Goal: Task Accomplishment & Management: Complete application form

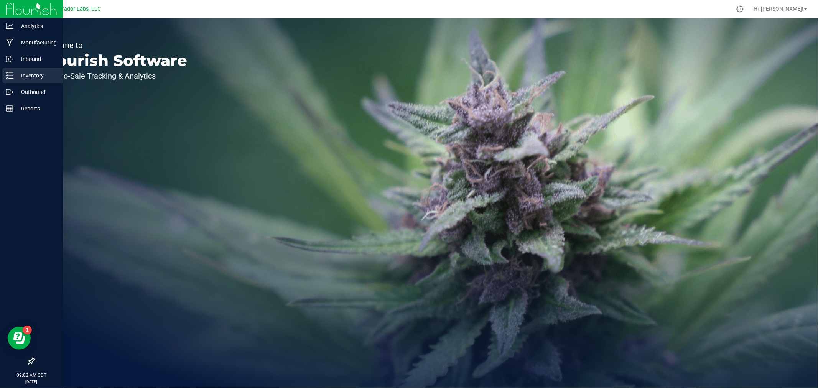
click at [39, 74] on p "Inventory" at bounding box center [36, 75] width 46 height 9
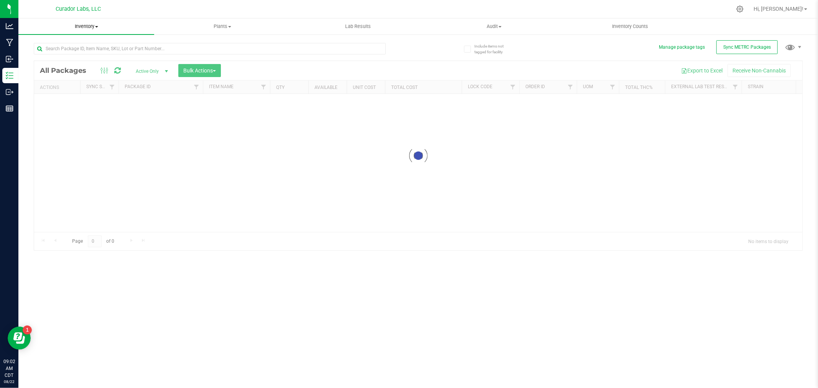
click at [89, 26] on span "Inventory" at bounding box center [86, 26] width 136 height 7
click at [62, 52] on span "All inventory" at bounding box center [44, 55] width 52 height 7
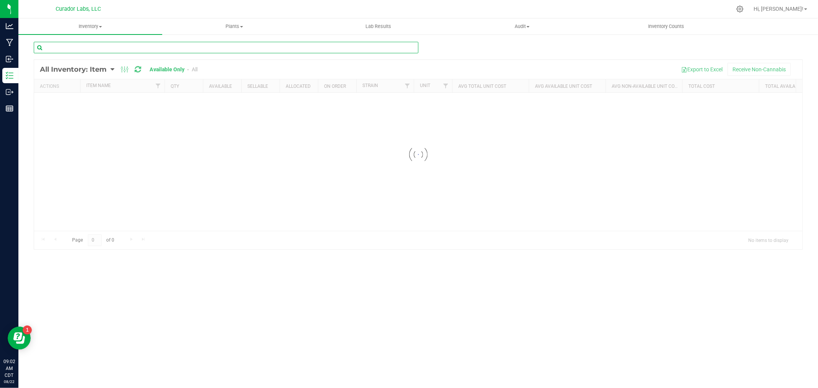
click at [66, 49] on input "text" at bounding box center [226, 47] width 384 height 11
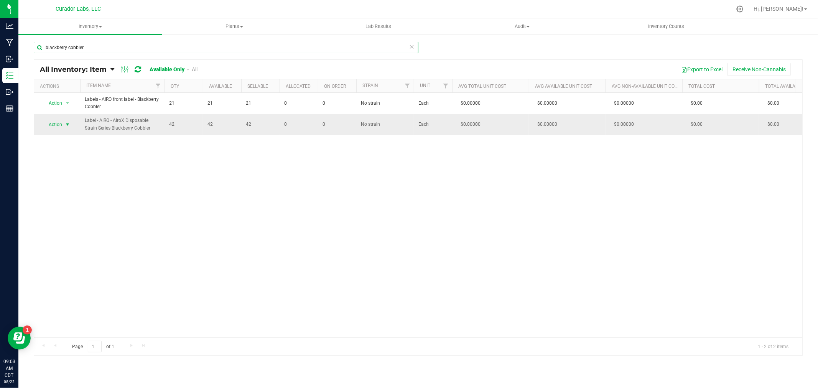
type input "blackberry cobbler"
click at [50, 124] on span "Action" at bounding box center [52, 124] width 21 height 11
click at [59, 172] on li "Locate inventory" at bounding box center [66, 171] width 49 height 11
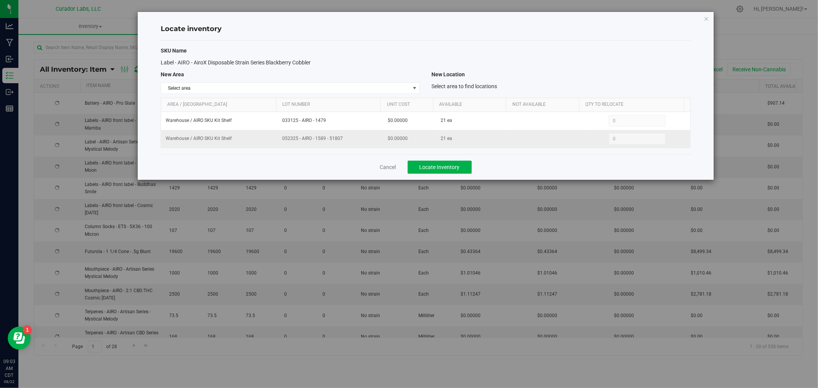
drag, startPoint x: 347, startPoint y: 138, endPoint x: 280, endPoint y: 144, distance: 66.9
click at [280, 144] on td "052325 - AIRO - 1589 - 51807" at bounding box center [331, 139] width 106 height 18
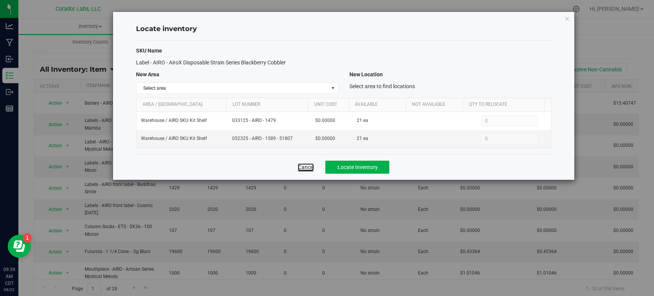
click at [309, 168] on link "Cancel" at bounding box center [306, 167] width 16 height 8
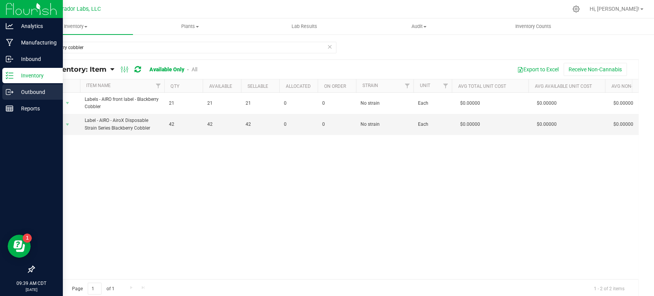
click at [6, 89] on icon at bounding box center [10, 92] width 8 height 8
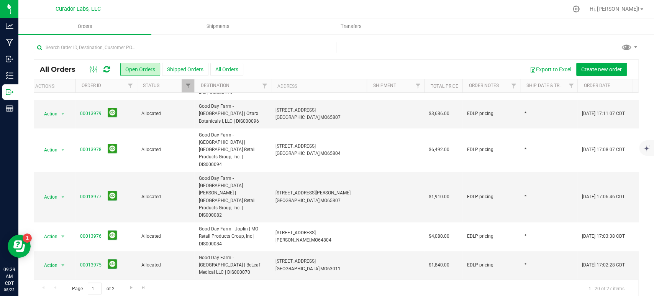
scroll to position [0, 5]
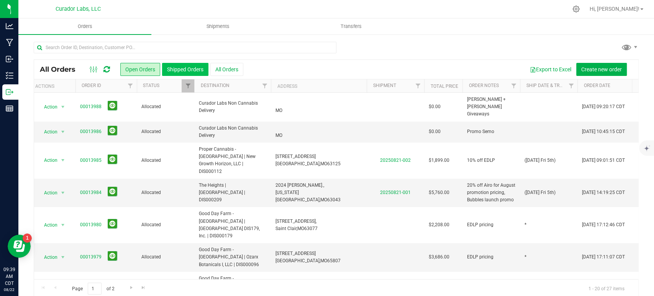
click at [178, 67] on button "Shipped Orders" at bounding box center [185, 69] width 46 height 13
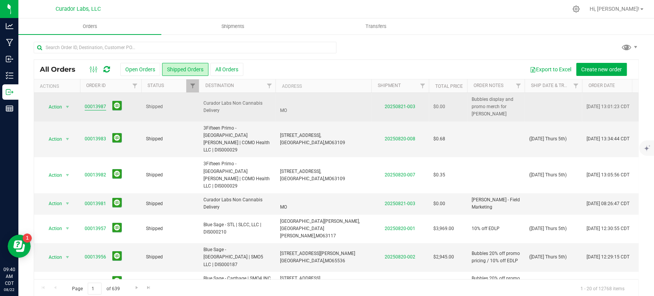
click at [96, 107] on link "00013987" at bounding box center [95, 106] width 21 height 7
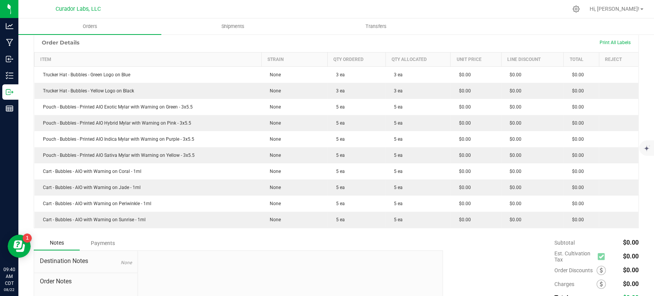
scroll to position [194, 0]
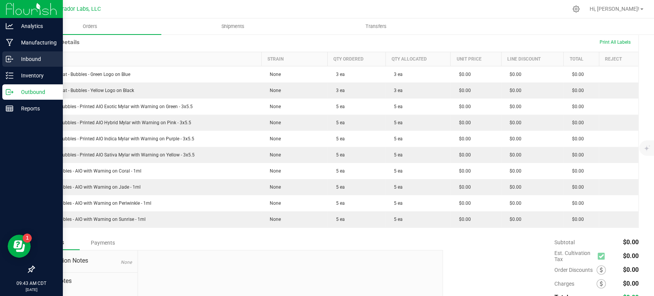
click at [7, 59] on icon at bounding box center [10, 59] width 8 height 8
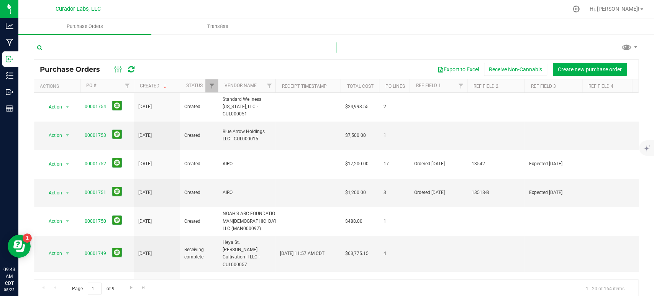
click at [82, 48] on input "text" at bounding box center [185, 47] width 303 height 11
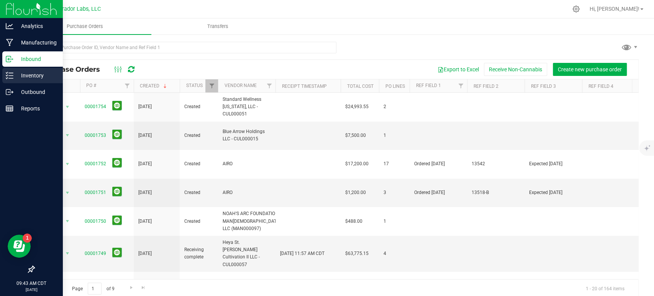
click at [7, 77] on icon at bounding box center [7, 77] width 2 height 1
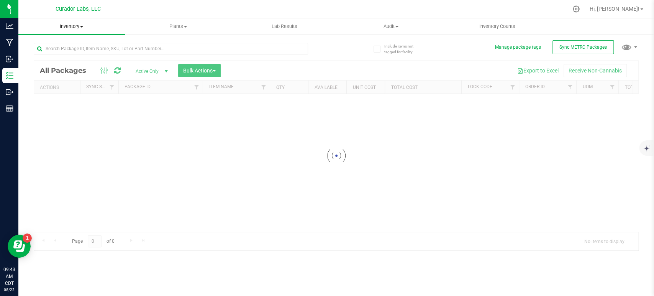
click at [64, 26] on span "Inventory" at bounding box center [71, 26] width 107 height 7
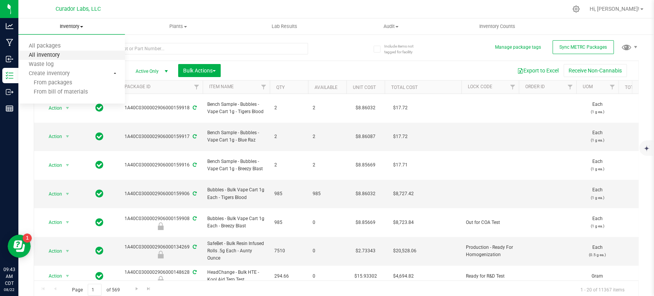
click at [49, 56] on span "All inventory" at bounding box center [44, 55] width 52 height 7
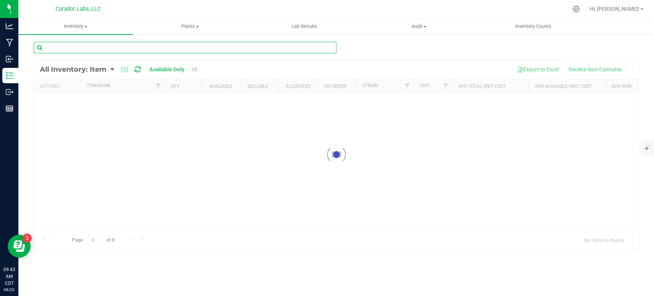
click at [67, 46] on input "text" at bounding box center [185, 47] width 303 height 11
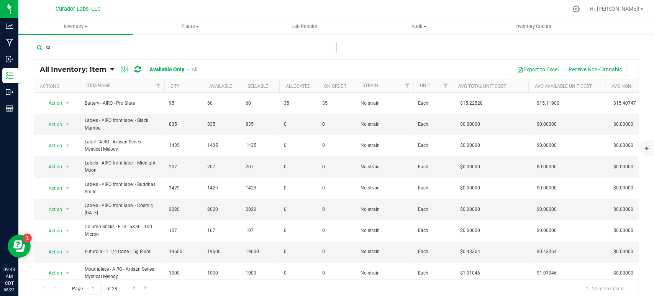
type input "s"
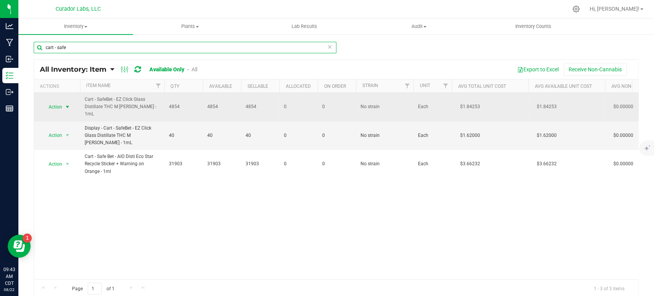
type input "cart - safe"
click at [61, 106] on span "Action" at bounding box center [52, 107] width 21 height 11
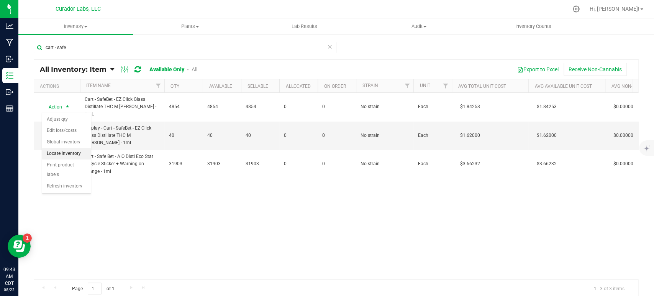
click at [67, 152] on li "Locate inventory" at bounding box center [66, 153] width 49 height 11
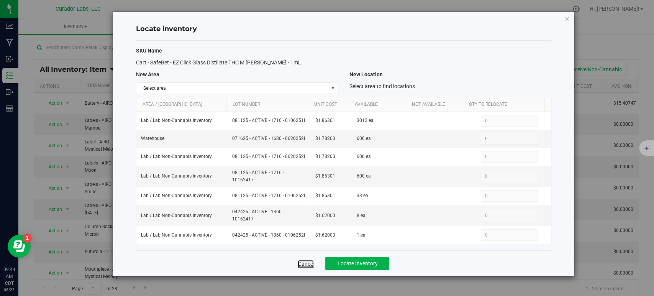
click at [310, 261] on link "Cancel" at bounding box center [306, 264] width 16 height 8
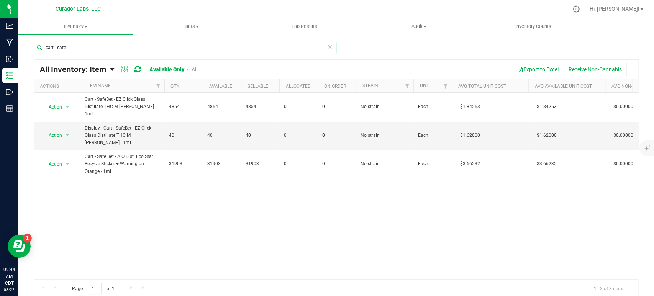
click at [165, 47] on input "cart - safe" at bounding box center [185, 47] width 303 height 11
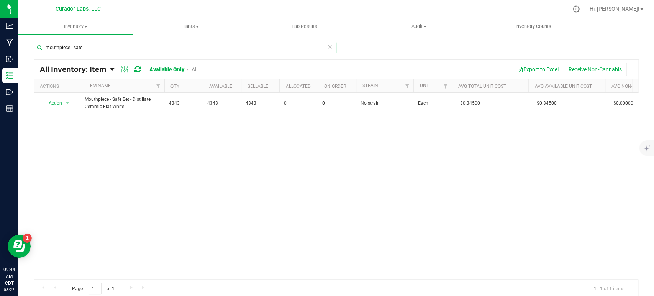
click at [77, 51] on input "mouthpiece - safe" at bounding box center [185, 47] width 303 height 11
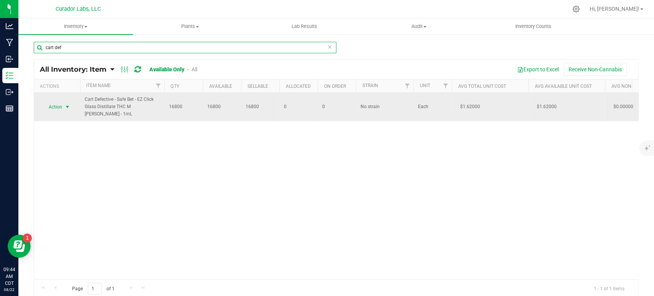
type input "cart def"
click at [65, 105] on span "select" at bounding box center [67, 107] width 6 height 6
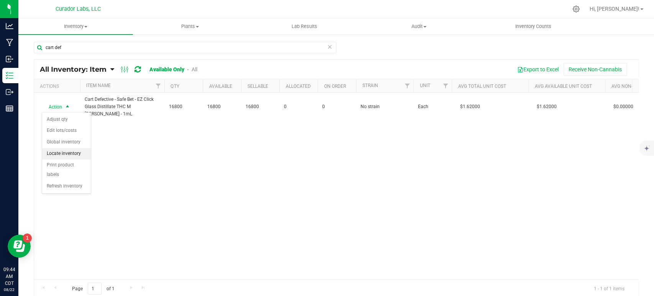
click at [72, 151] on li "Locate inventory" at bounding box center [66, 153] width 49 height 11
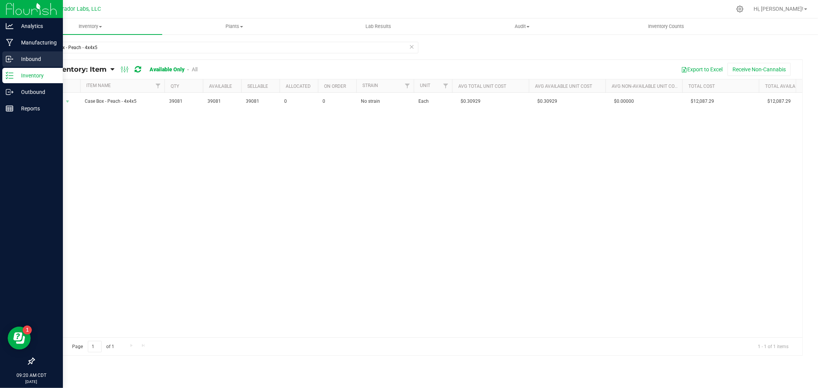
click at [11, 56] on icon at bounding box center [10, 59] width 8 height 8
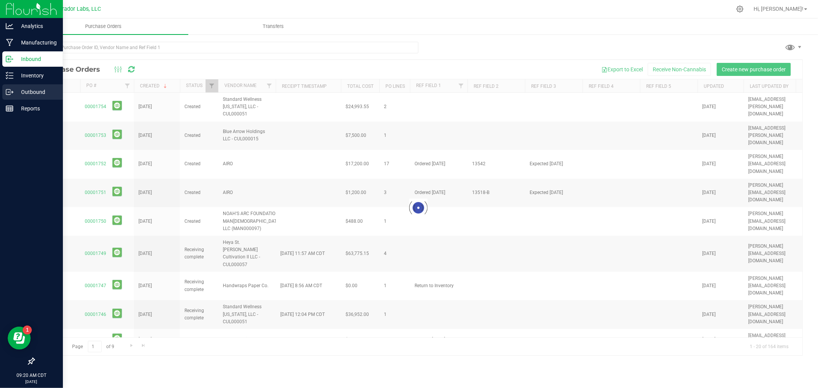
click at [43, 94] on p "Outbound" at bounding box center [36, 91] width 46 height 9
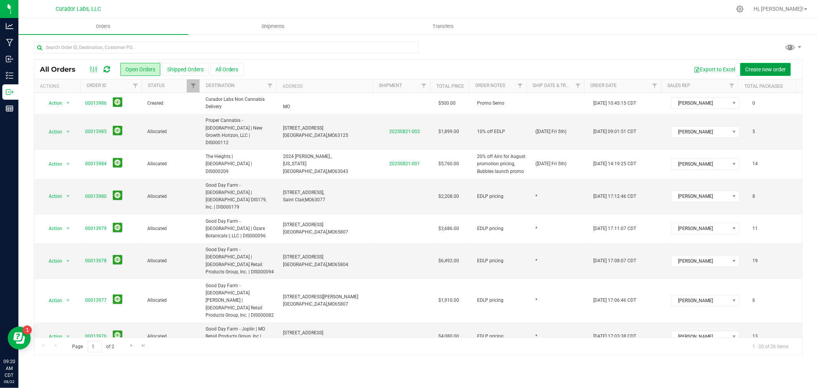
click at [771, 73] on button "Create new order" at bounding box center [765, 69] width 51 height 13
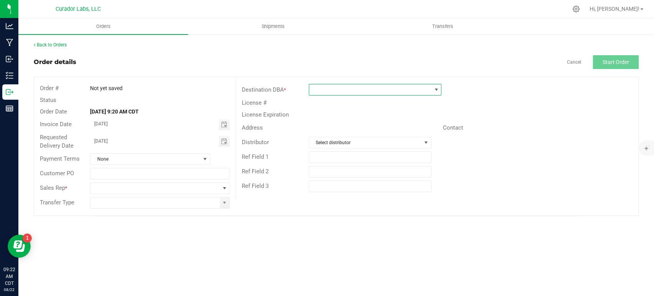
click at [343, 84] on span at bounding box center [370, 89] width 122 height 11
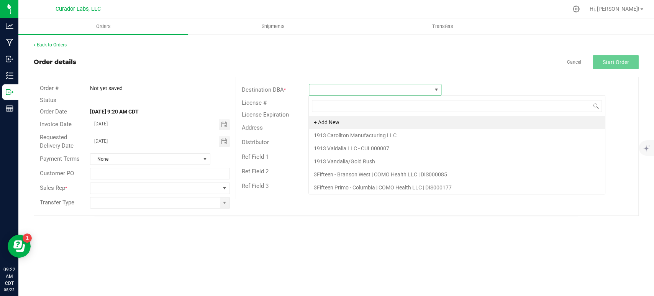
scroll to position [11, 133]
type input "cura"
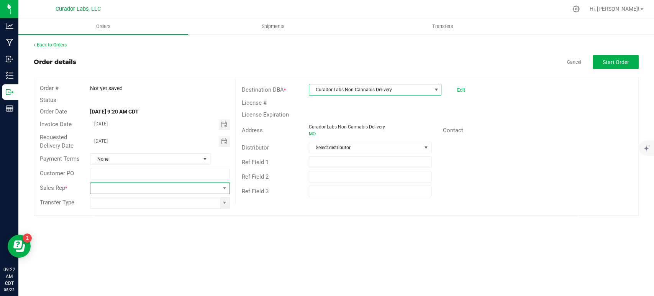
click at [160, 192] on span at bounding box center [154, 188] width 129 height 11
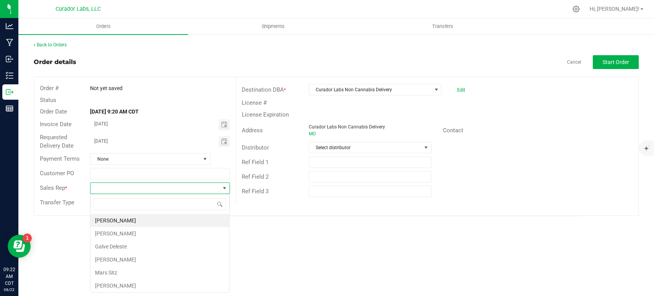
scroll to position [11, 139]
type input "c"
type input "dus"
click at [128, 223] on li "[PERSON_NAME]" at bounding box center [159, 220] width 139 height 13
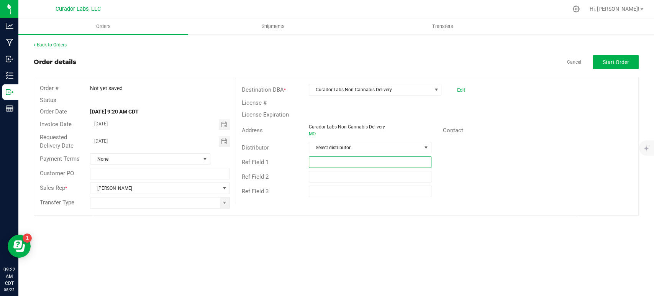
click at [371, 161] on input "text" at bounding box center [370, 161] width 123 height 11
type input "[PERSON_NAME] + [PERSON_NAME] Giveaways"
click at [600, 67] on button "Start Order" at bounding box center [616, 62] width 46 height 14
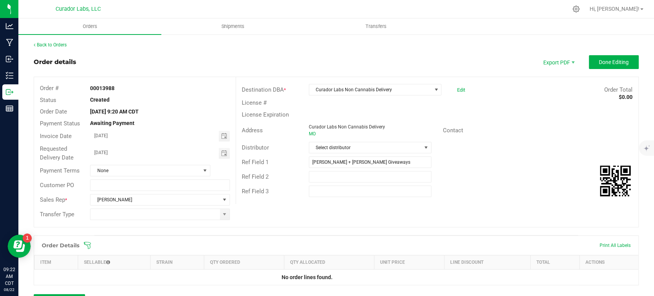
scroll to position [11, 0]
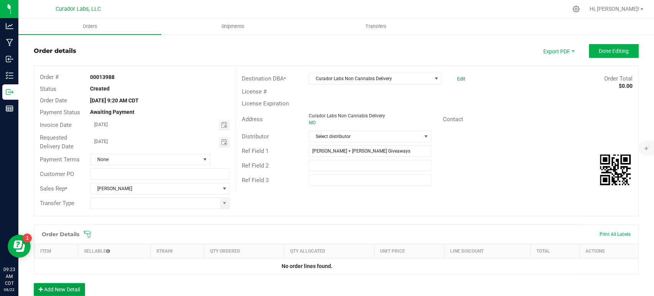
click at [73, 285] on button "Add New Detail" at bounding box center [59, 289] width 51 height 13
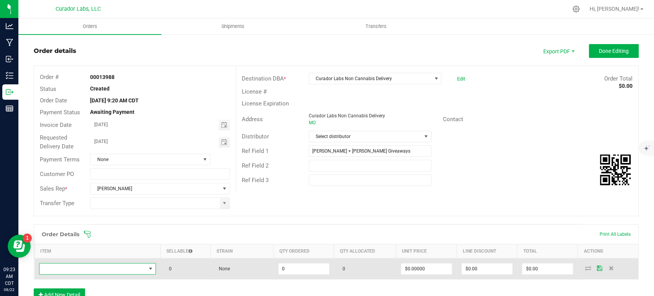
click at [72, 271] on span "NO DATA FOUND" at bounding box center [92, 268] width 107 height 11
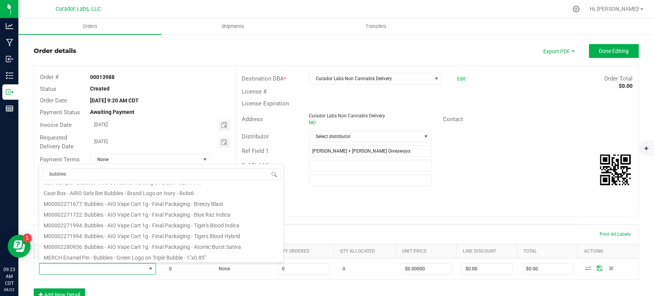
scroll to position [138, 0]
click at [77, 171] on input "bubbles" at bounding box center [161, 174] width 238 height 12
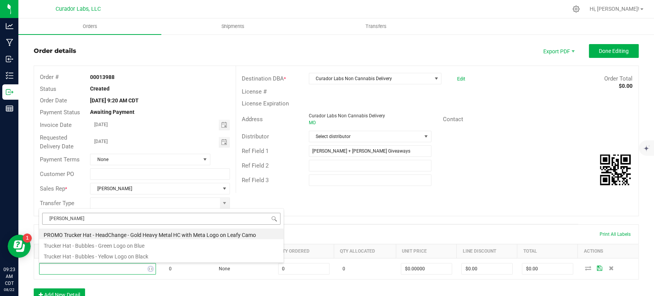
type input "trucker"
click at [107, 249] on li "Trucker Hat - Bubbles - Green Logo on Blue" at bounding box center [161, 244] width 245 height 11
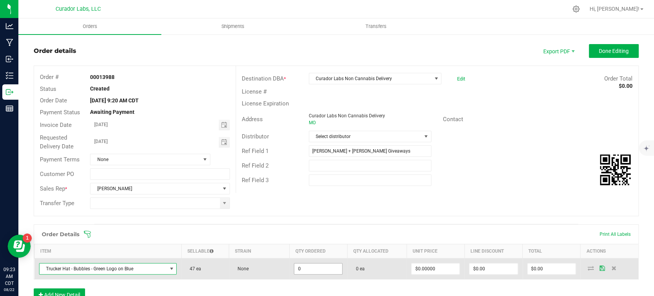
click at [310, 266] on input "0" at bounding box center [318, 268] width 48 height 11
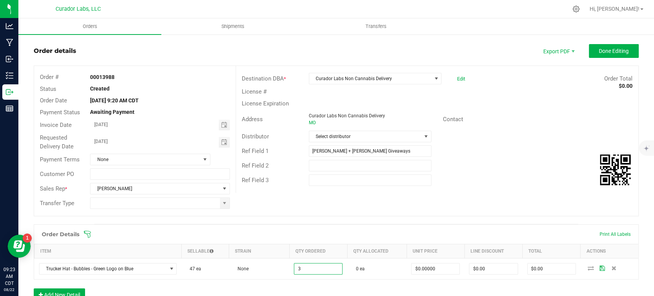
type input "3 ea"
click at [246, 231] on span at bounding box center [386, 234] width 605 height 8
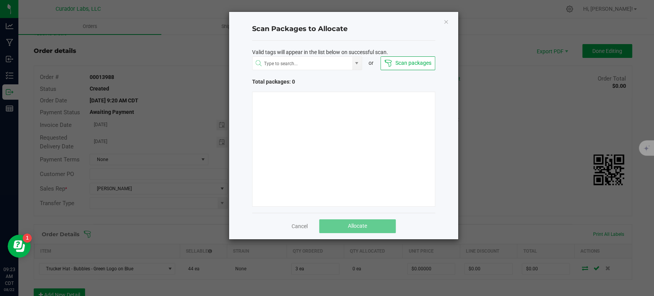
drag, startPoint x: 246, startPoint y: 231, endPoint x: 400, endPoint y: 134, distance: 181.9
click at [400, 134] on div "Scan Packages to Allocate Valid tags will appear in the list below on successfu…" at bounding box center [343, 125] width 229 height 227
click at [447, 19] on icon "Close" at bounding box center [445, 21] width 5 height 9
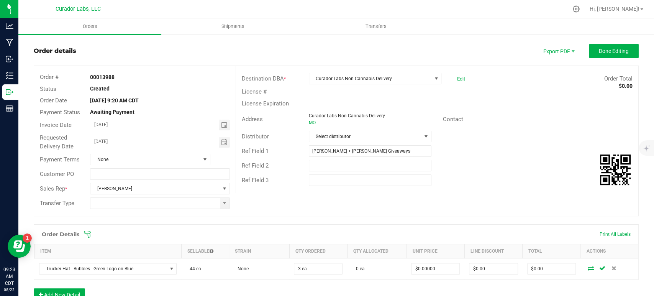
click at [255, 222] on div "Order details Export PDF Done Editing Order # 00013988 Status Created Order Dat…" at bounding box center [336, 235] width 605 height 383
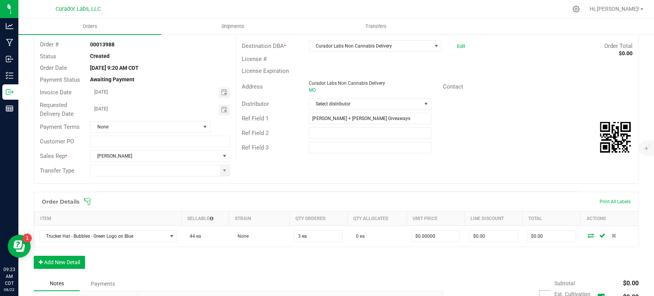
scroll to position [54, 0]
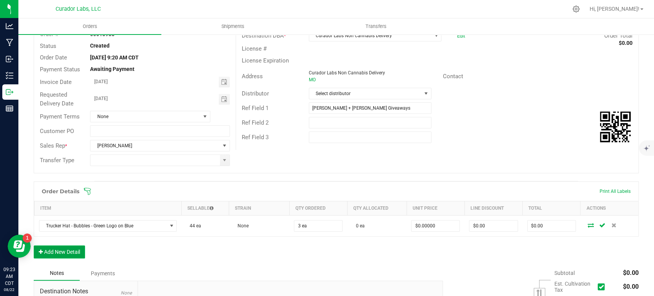
click at [65, 251] on button "Add New Detail" at bounding box center [59, 251] width 51 height 13
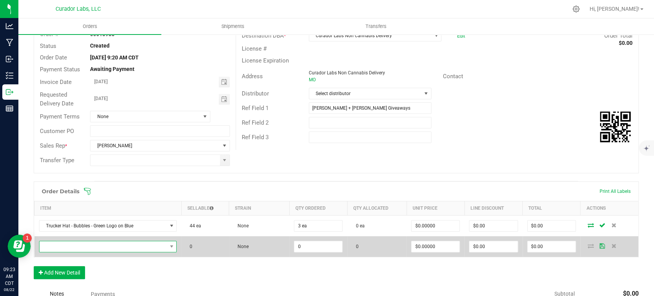
click at [64, 250] on span "NO DATA FOUND" at bounding box center [103, 246] width 128 height 11
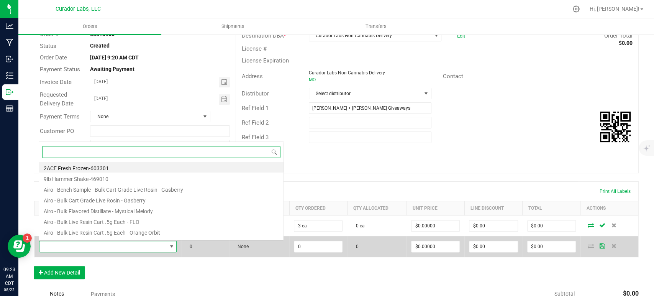
scroll to position [11, 135]
type input "trucker"
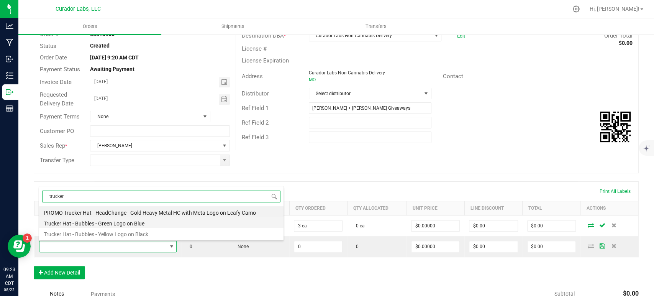
click at [82, 222] on li "Trucker Hat - Bubbles - Green Logo on Blue" at bounding box center [161, 222] width 245 height 11
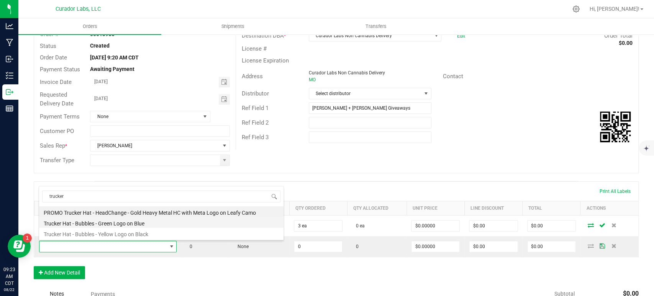
type input "0 ea"
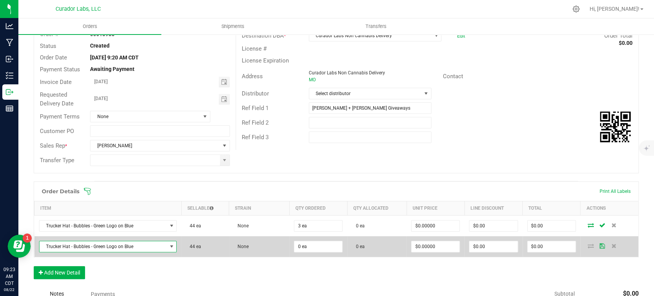
click at [89, 250] on span "Trucker Hat - Bubbles - Green Logo on Blue" at bounding box center [103, 246] width 128 height 11
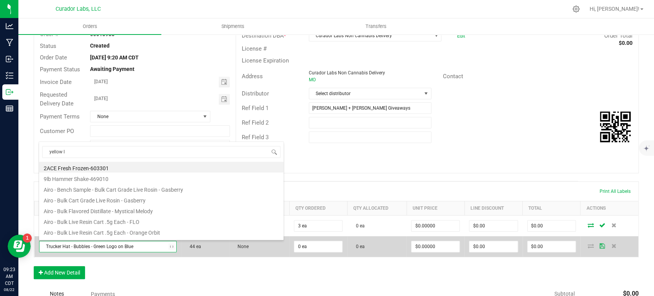
type input "yellow lo"
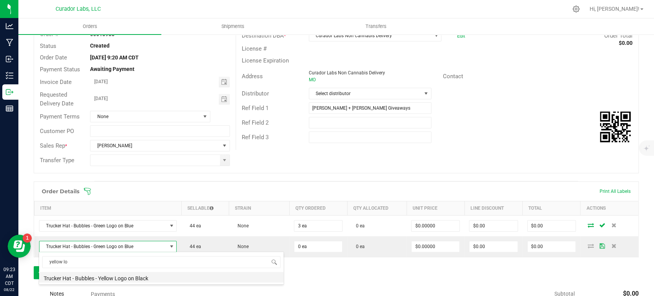
click at [105, 279] on li "Trucker Hat - Bubbles - Yellow Logo on Black" at bounding box center [161, 277] width 245 height 11
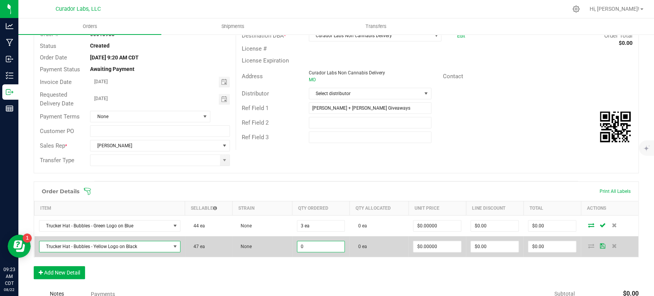
click at [315, 249] on input "0" at bounding box center [321, 246] width 48 height 11
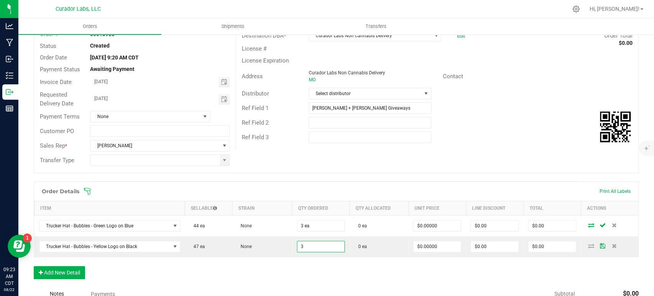
type input "3 ea"
click at [267, 275] on div "Order Details Print All Labels Item Sellable Strain Qty Ordered Qty Allocated U…" at bounding box center [336, 233] width 605 height 105
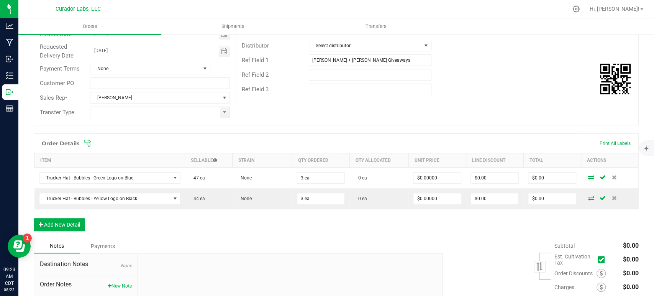
scroll to position [102, 0]
click at [67, 225] on button "Add New Detail" at bounding box center [59, 224] width 51 height 13
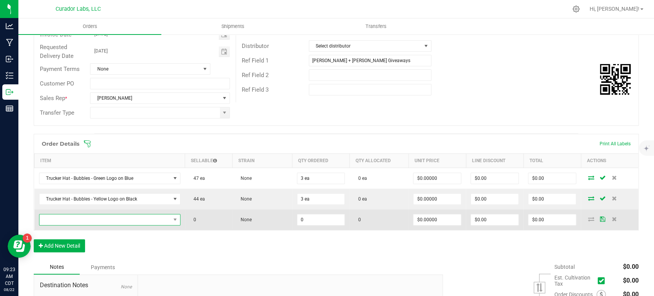
click at [71, 219] on span "NO DATA FOUND" at bounding box center [104, 219] width 131 height 11
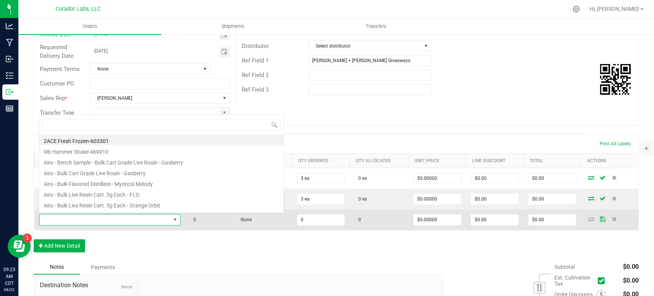
scroll to position [11, 138]
type input "sunglas"
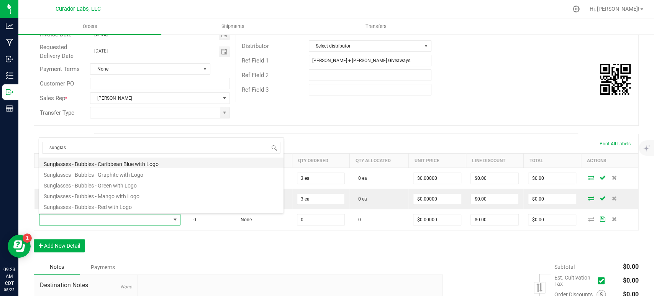
click at [96, 167] on li "Sunglasses - Bubbles - Caribbean Blue with Logo" at bounding box center [161, 163] width 245 height 11
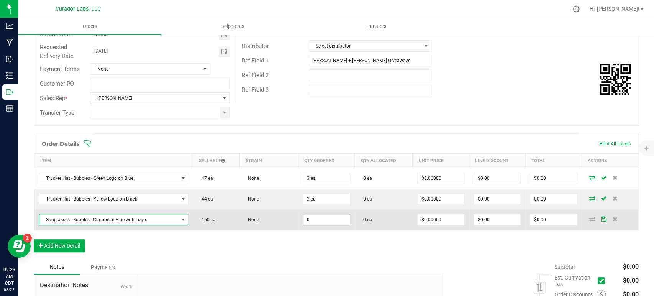
click at [317, 217] on input "0" at bounding box center [327, 219] width 46 height 11
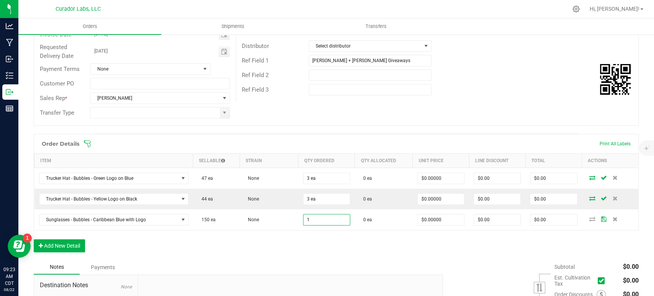
type input "1 ea"
click at [279, 253] on div "Order Details Print All Labels Item Sellable Strain Qty Ordered Qty Allocated U…" at bounding box center [336, 197] width 605 height 126
click at [70, 240] on button "Add New Detail" at bounding box center [59, 245] width 51 height 13
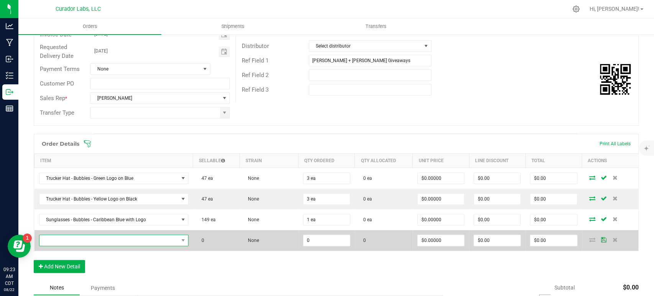
click at [71, 238] on span "NO DATA FOUND" at bounding box center [108, 240] width 139 height 11
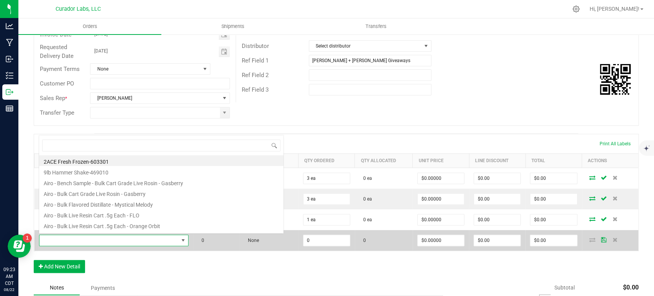
scroll to position [11, 145]
type input "sungl"
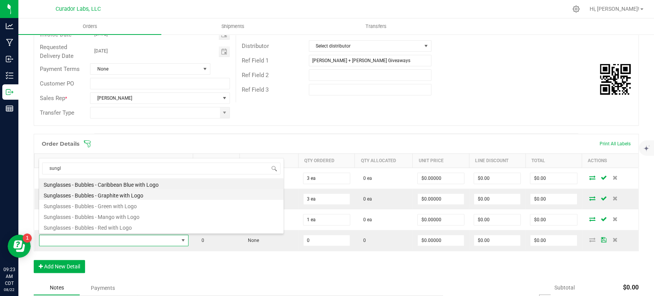
click at [98, 192] on li "Sunglasses - Bubbles - Graphite with Logo" at bounding box center [161, 194] width 245 height 11
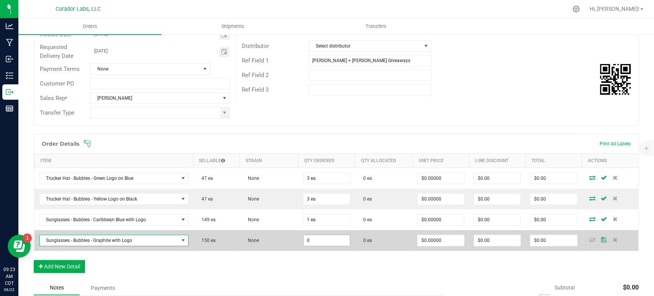
click at [311, 243] on input "0" at bounding box center [327, 240] width 46 height 11
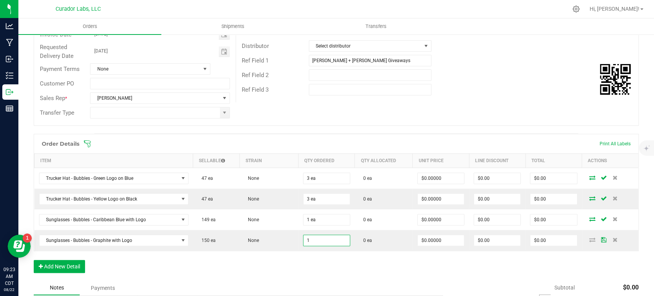
type input "1 ea"
click at [283, 260] on div "Order Details Print All Labels Item Sellable Strain Qty Ordered Qty Allocated U…" at bounding box center [336, 207] width 605 height 147
click at [69, 267] on button "Add New Detail" at bounding box center [59, 266] width 51 height 13
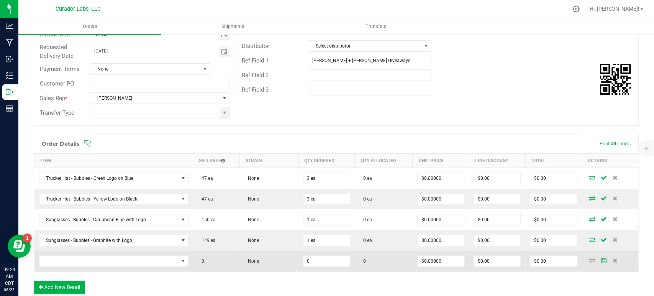
click at [69, 266] on td at bounding box center [113, 261] width 159 height 21
click at [65, 262] on span "NO DATA FOUND" at bounding box center [108, 261] width 139 height 11
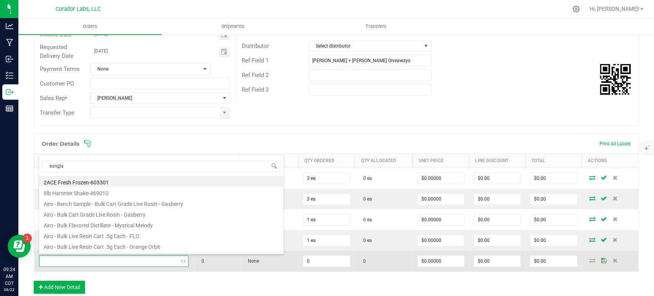
type input "sunglas"
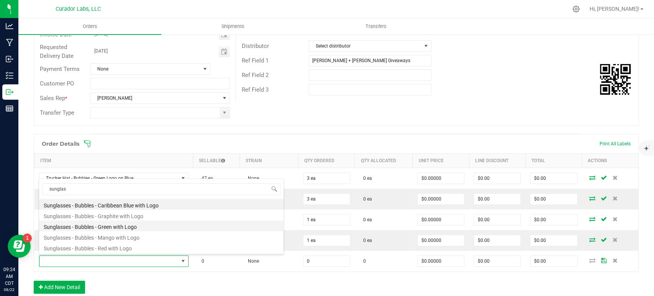
click at [87, 230] on li "Sunglasses - Bubbles - Green with Logo" at bounding box center [161, 225] width 245 height 11
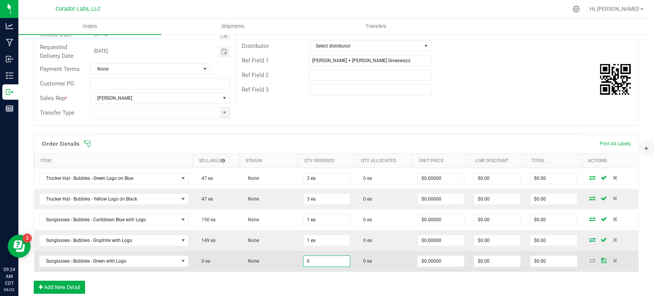
click at [329, 257] on input "0" at bounding box center [327, 261] width 46 height 11
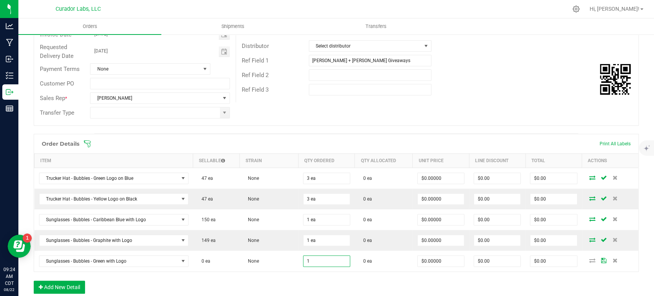
type input "1 ea"
click at [291, 286] on div "Order Details Print All Labels Item Sellable Strain Qty Ordered Qty Allocated U…" at bounding box center [336, 218] width 605 height 168
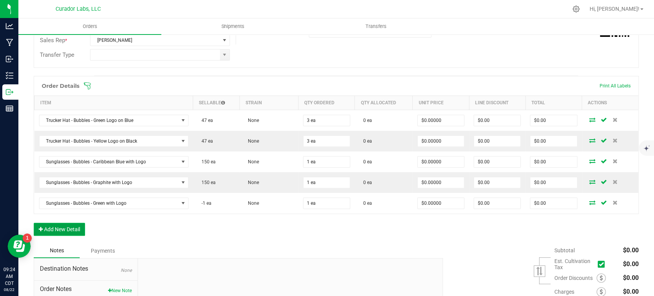
click at [61, 223] on button "Add New Detail" at bounding box center [59, 229] width 51 height 13
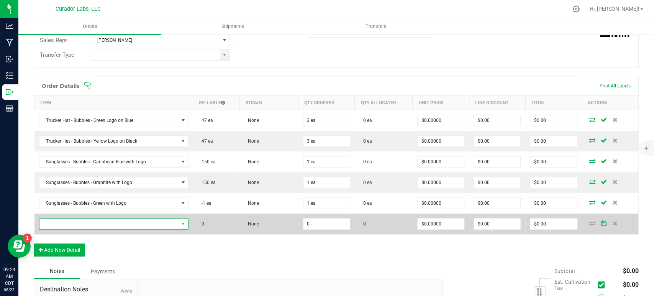
click at [63, 223] on span "NO DATA FOUND" at bounding box center [108, 223] width 139 height 11
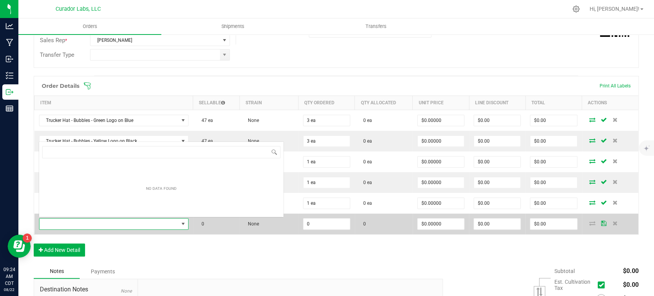
scroll to position [11, 145]
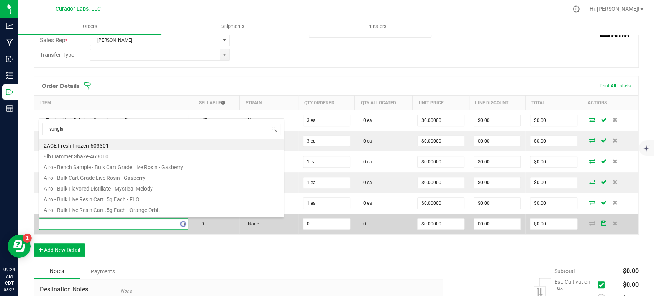
type input "sunglas"
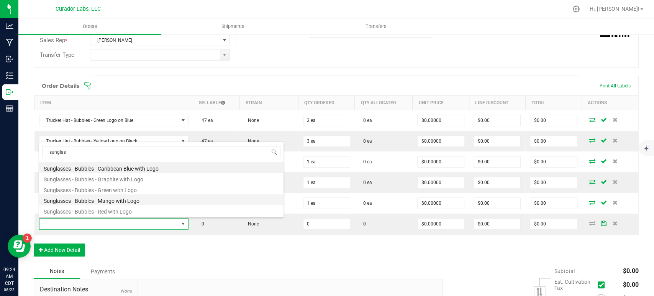
click at [86, 202] on li "Sunglasses - Bubbles - Mango with Logo" at bounding box center [161, 199] width 245 height 11
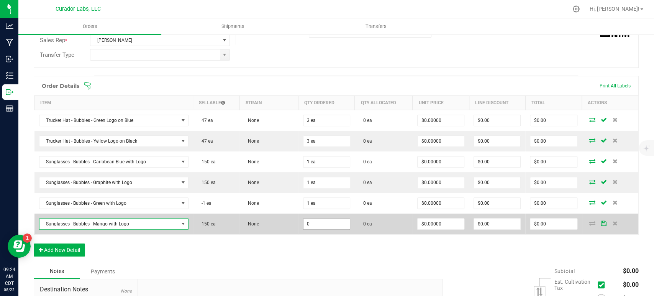
click at [312, 226] on input "0" at bounding box center [327, 223] width 46 height 11
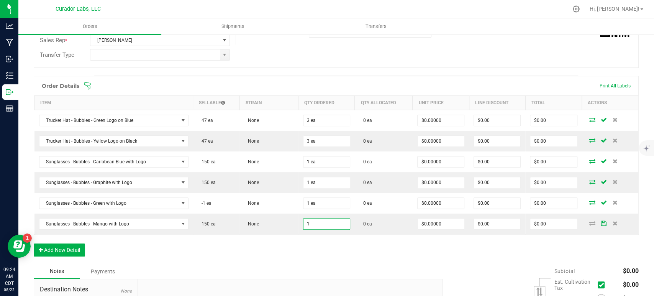
type input "1 ea"
click at [283, 240] on div "Order Details Print All Labels Item Sellable Strain Qty Ordered Qty Allocated U…" at bounding box center [336, 170] width 605 height 188
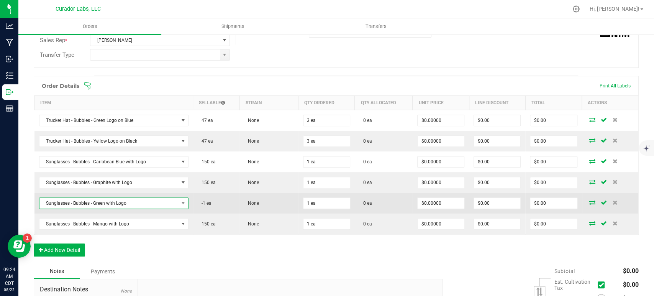
click at [132, 202] on span "Sunglasses - Bubbles - Green with Logo" at bounding box center [108, 203] width 139 height 11
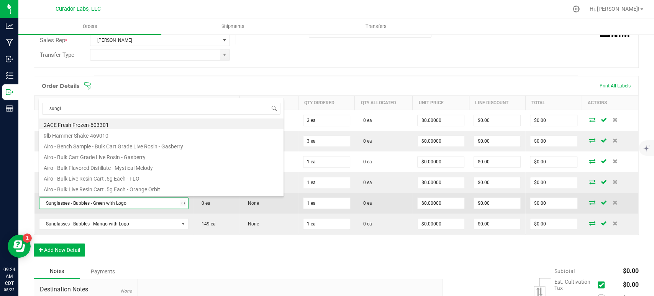
type input "sungla"
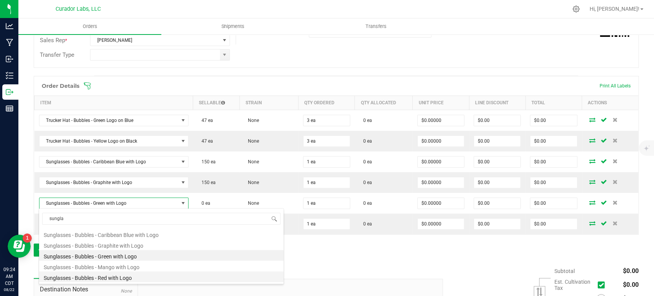
click at [127, 280] on li "Sunglasses - Bubbles - Red with Logo" at bounding box center [161, 276] width 245 height 11
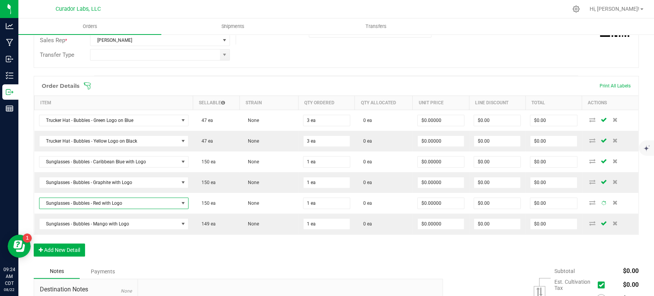
click at [163, 256] on div "Order Details Print All Labels Item Sellable Strain Qty Ordered Qty Allocated U…" at bounding box center [336, 170] width 605 height 188
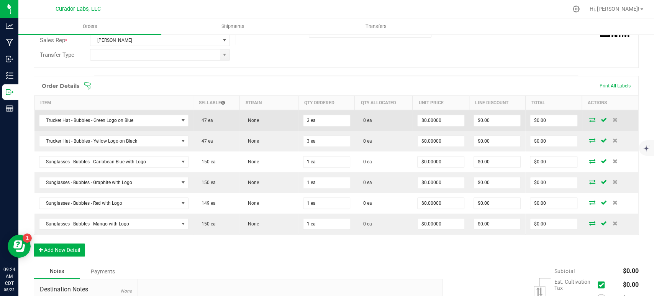
click at [590, 118] on icon at bounding box center [593, 119] width 6 height 5
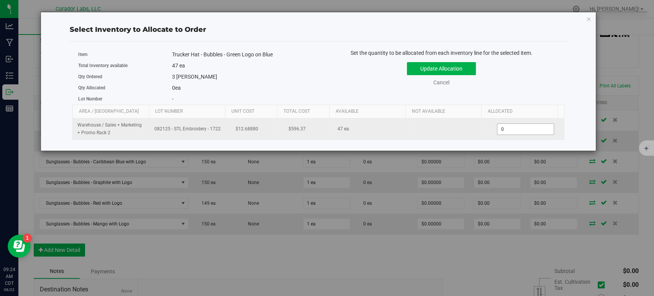
click at [504, 126] on span "0 0" at bounding box center [525, 128] width 57 height 11
click at [504, 126] on input "0" at bounding box center [526, 129] width 56 height 11
type input "3"
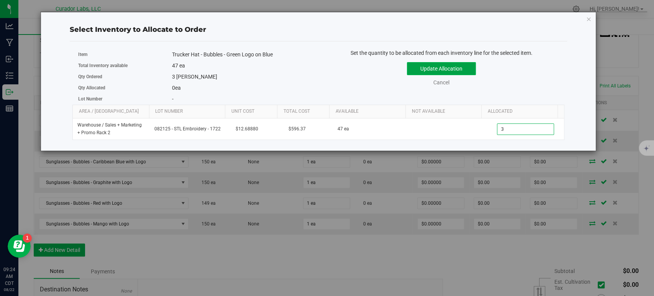
type input "3"
click at [438, 66] on button "Update Allocation" at bounding box center [441, 68] width 69 height 13
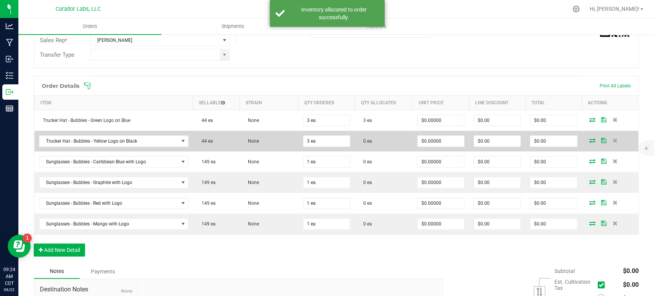
click at [590, 141] on icon at bounding box center [593, 140] width 6 height 5
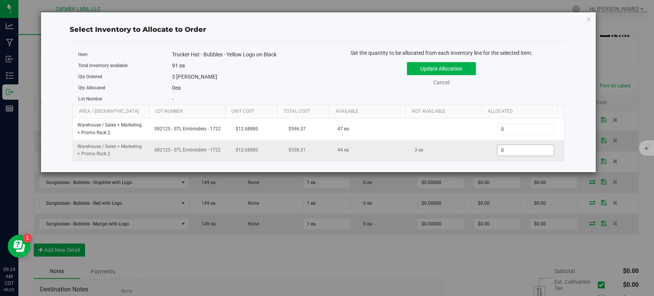
click at [515, 150] on span "0 0" at bounding box center [525, 150] width 57 height 11
click at [515, 150] on input "0" at bounding box center [526, 150] width 56 height 11
type input "3"
click at [438, 69] on button "Update Allocation" at bounding box center [441, 68] width 69 height 13
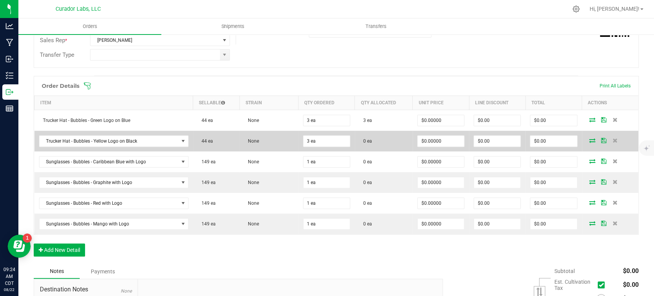
click at [590, 141] on icon at bounding box center [593, 140] width 6 height 5
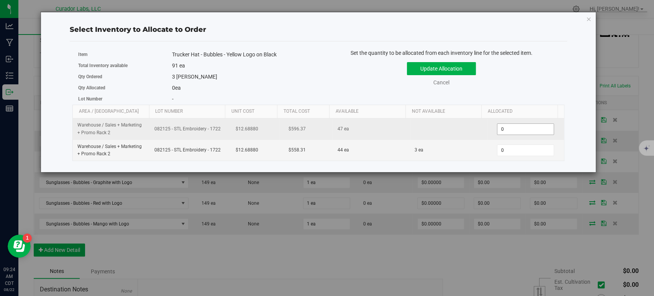
click at [533, 130] on span "0 0" at bounding box center [525, 128] width 57 height 11
click at [533, 130] on input "0" at bounding box center [526, 129] width 56 height 11
type input "3"
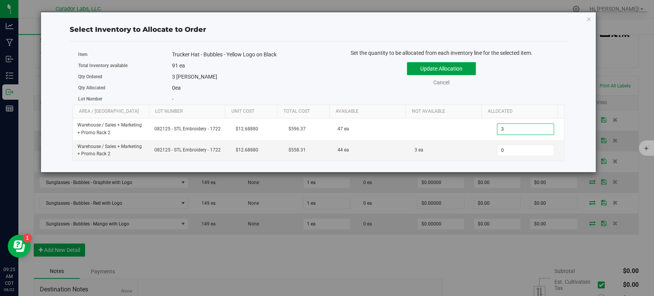
type input "3"
click at [454, 68] on button "Update Allocation" at bounding box center [441, 68] width 69 height 13
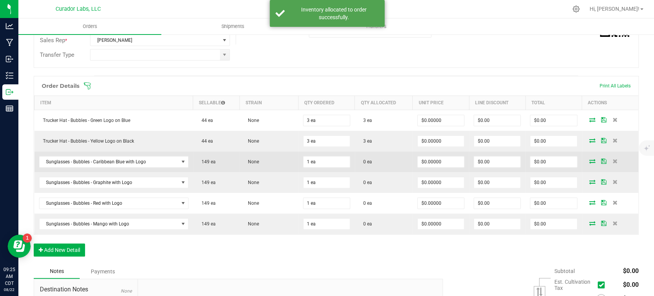
click at [590, 160] on icon at bounding box center [593, 161] width 6 height 5
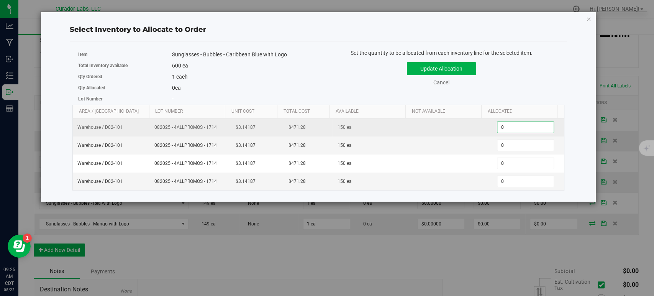
click at [529, 129] on span "0 0" at bounding box center [525, 127] width 57 height 11
click at [529, 129] on input "0" at bounding box center [526, 127] width 56 height 11
type input "1"
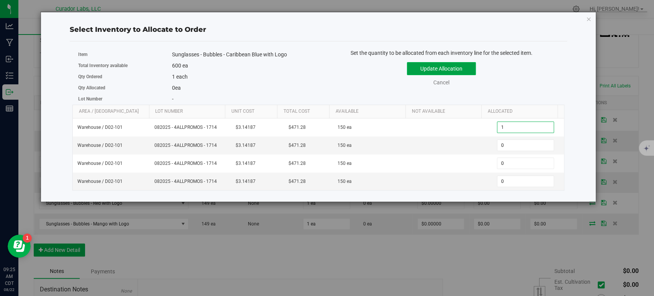
type input "1"
click at [441, 64] on button "Update Allocation" at bounding box center [441, 68] width 69 height 13
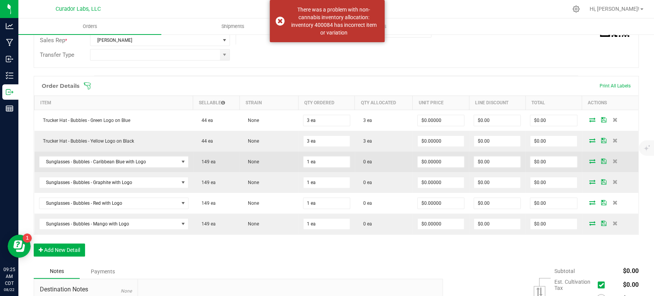
click at [590, 163] on icon at bounding box center [593, 161] width 6 height 5
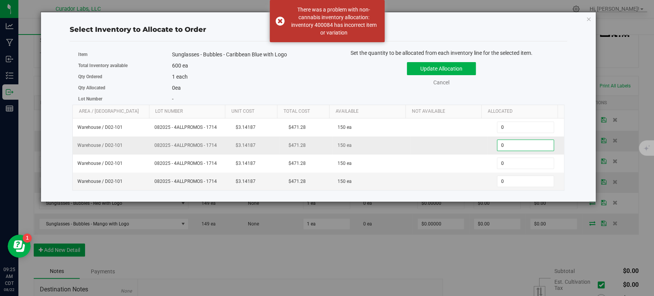
click at [510, 145] on span "0 0" at bounding box center [525, 145] width 57 height 11
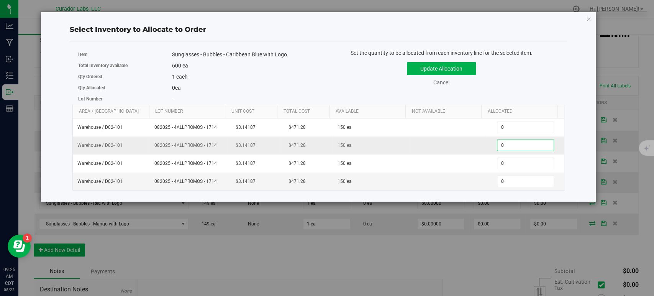
click at [510, 145] on input "0" at bounding box center [526, 145] width 56 height 11
type input "1"
click at [447, 71] on button "Update Allocation" at bounding box center [441, 68] width 69 height 13
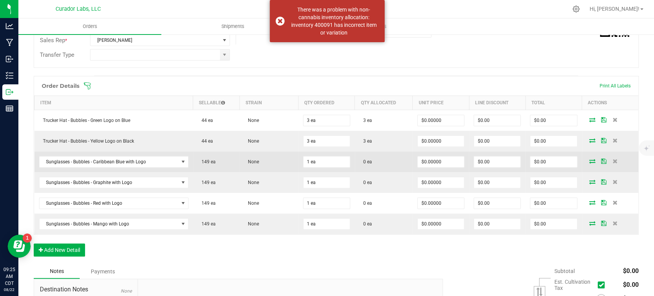
click at [590, 162] on icon at bounding box center [593, 161] width 6 height 5
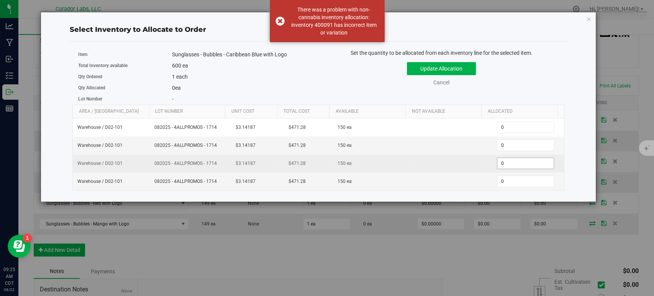
click at [508, 166] on span "0 0" at bounding box center [525, 163] width 57 height 11
type input "1"
click at [0, 0] on input "1" at bounding box center [0, 0] width 0 height 0
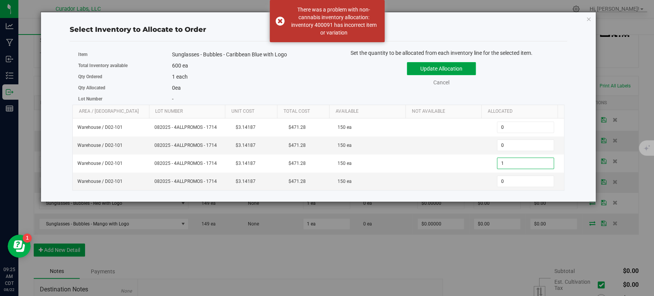
type input "1"
click at [442, 64] on button "Update Allocation" at bounding box center [441, 68] width 69 height 13
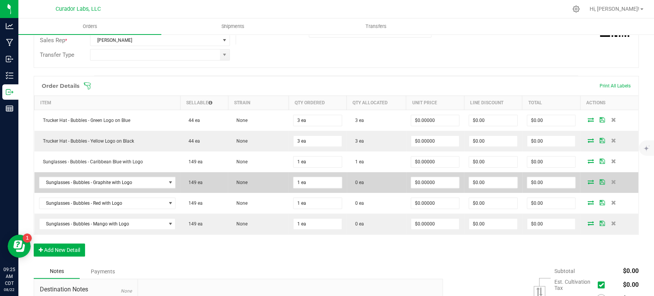
drag, startPoint x: 580, startPoint y: 182, endPoint x: 588, endPoint y: 179, distance: 8.9
click at [588, 179] on td at bounding box center [609, 182] width 58 height 21
drag, startPoint x: 588, startPoint y: 179, endPoint x: 583, endPoint y: 180, distance: 4.7
click at [583, 180] on td at bounding box center [609, 182] width 58 height 21
click at [588, 180] on icon at bounding box center [591, 181] width 6 height 5
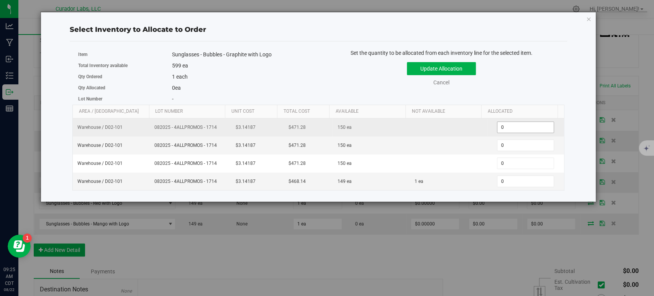
click at [502, 126] on span "0 0" at bounding box center [525, 127] width 57 height 11
click at [502, 126] on input "0" at bounding box center [526, 127] width 56 height 11
type input "1"
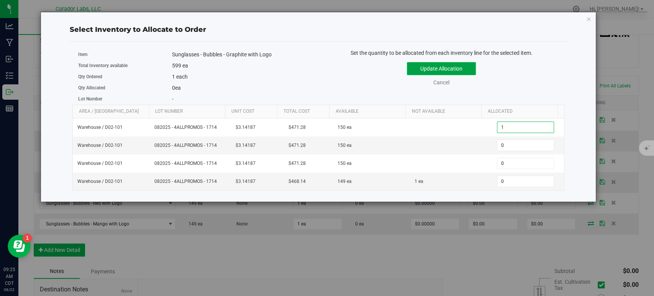
type input "1"
click at [450, 70] on button "Update Allocation" at bounding box center [441, 68] width 69 height 13
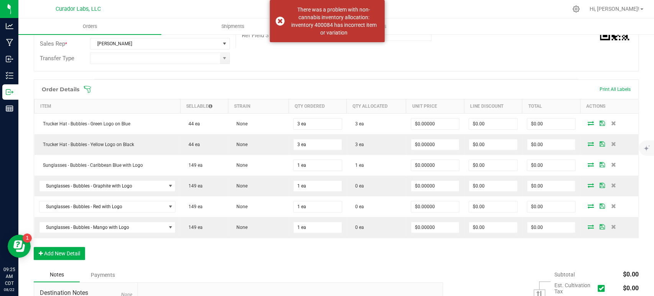
scroll to position [163, 0]
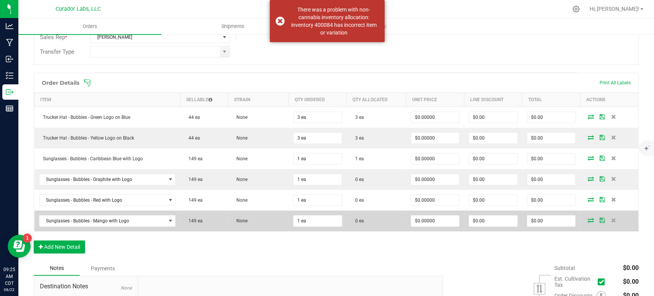
click at [588, 219] on icon at bounding box center [591, 220] width 6 height 5
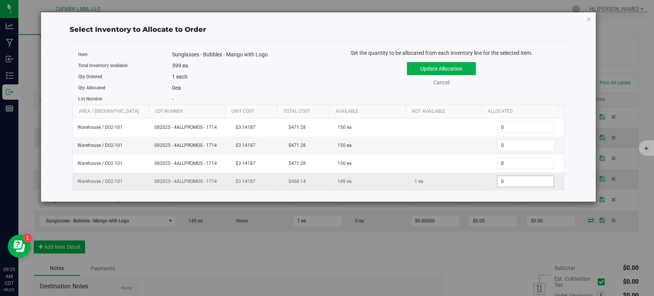
click at [527, 178] on span "0 0" at bounding box center [525, 181] width 57 height 11
click at [527, 178] on input "0" at bounding box center [526, 181] width 56 height 11
type input "1"
click at [444, 69] on button "Update Allocation" at bounding box center [441, 68] width 69 height 13
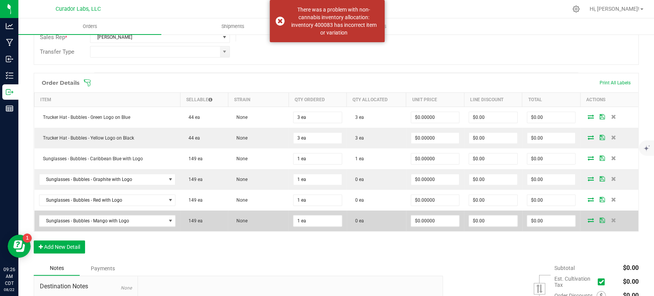
click at [588, 218] on icon at bounding box center [591, 220] width 6 height 5
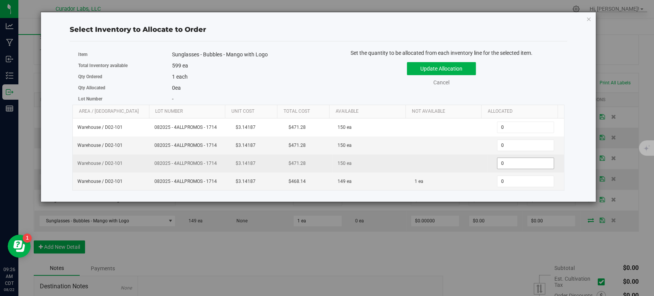
click at [502, 165] on span "0 0" at bounding box center [525, 163] width 57 height 11
click at [502, 165] on input "0" at bounding box center [526, 163] width 56 height 11
type input "1"
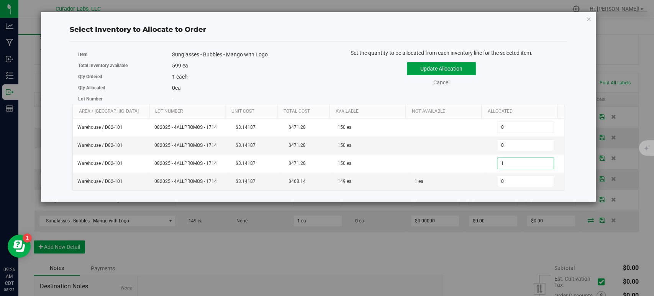
type input "1"
click at [452, 71] on button "Update Allocation" at bounding box center [441, 68] width 69 height 13
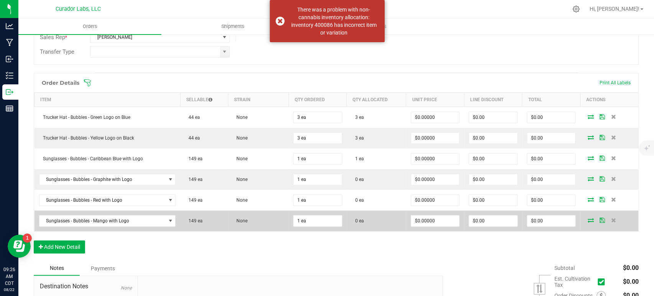
click at [588, 218] on icon at bounding box center [591, 220] width 6 height 5
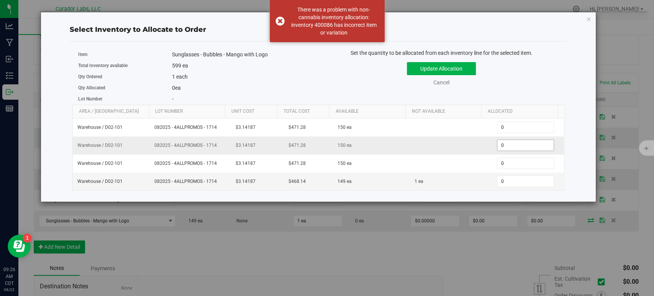
click at [507, 143] on span "0 0" at bounding box center [525, 145] width 57 height 11
click at [507, 143] on input "0" at bounding box center [526, 145] width 56 height 11
type input "1"
click at [447, 65] on button "Update Allocation" at bounding box center [441, 68] width 69 height 13
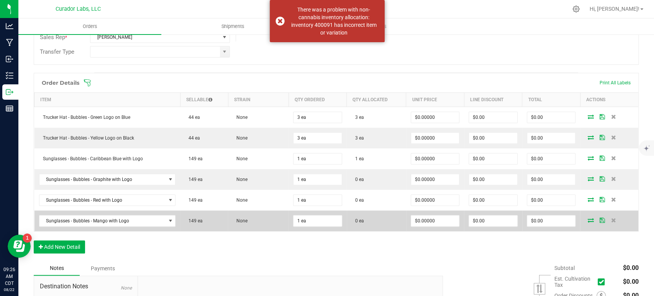
click at [588, 218] on icon at bounding box center [591, 220] width 6 height 5
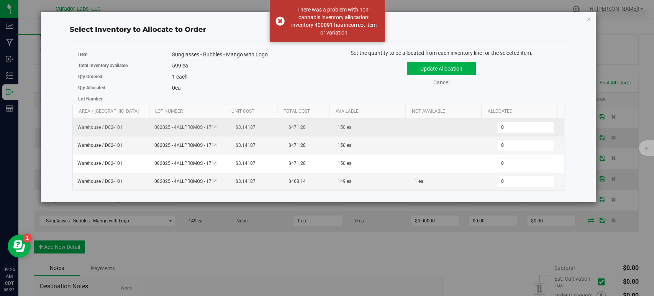
click at [516, 120] on td "0 0" at bounding box center [525, 127] width 77 height 18
click at [503, 131] on span "0 0" at bounding box center [525, 127] width 57 height 11
click at [503, 131] on input "0" at bounding box center [526, 127] width 56 height 11
type input "1"
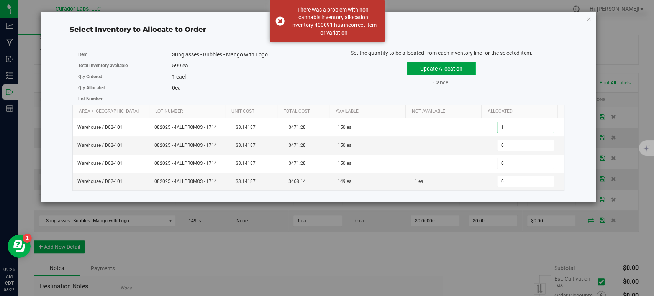
type input "1"
click at [450, 68] on button "Update Allocation" at bounding box center [441, 68] width 69 height 13
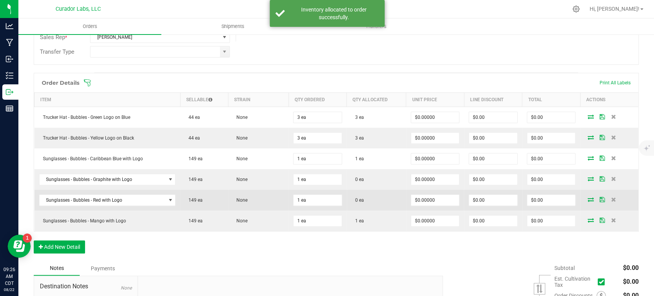
click at [588, 199] on icon at bounding box center [591, 199] width 6 height 5
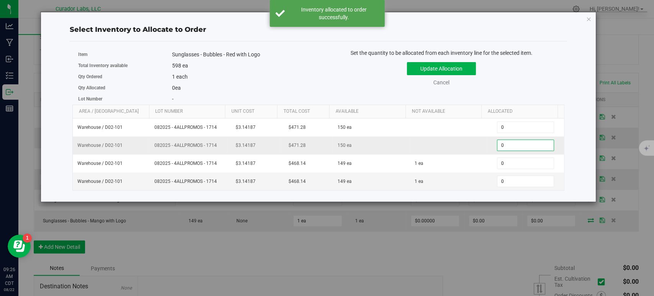
click at [530, 146] on span "0 0" at bounding box center [525, 145] width 57 height 11
click at [530, 146] on input "0" at bounding box center [526, 145] width 56 height 11
type input "1"
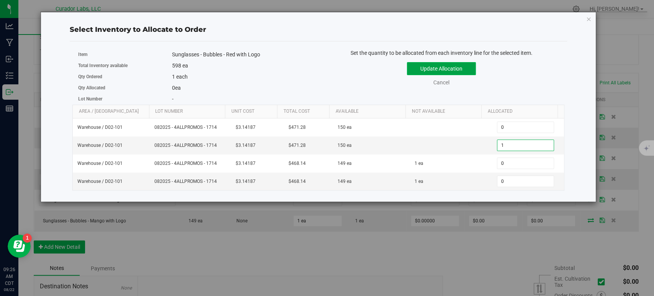
type input "1"
click at [458, 69] on button "Update Allocation" at bounding box center [441, 68] width 69 height 13
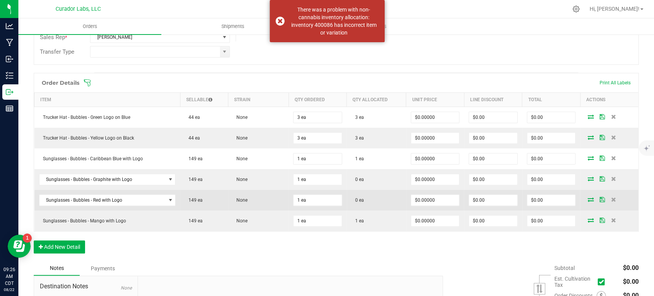
click at [588, 197] on icon at bounding box center [591, 199] width 6 height 5
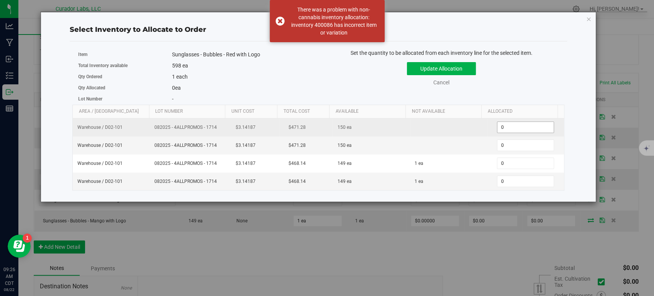
click at [507, 130] on span "0 0" at bounding box center [525, 127] width 57 height 11
click at [0, 0] on input "0" at bounding box center [0, 0] width 0 height 0
type input "1"
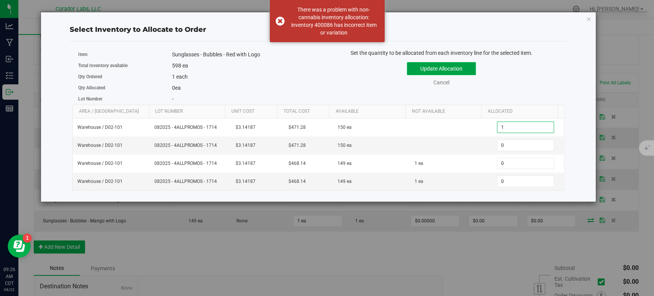
type input "1"
click at [456, 68] on button "Update Allocation" at bounding box center [441, 68] width 69 height 13
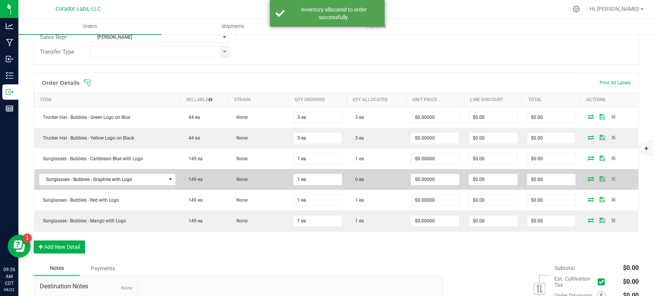
click at [588, 179] on icon at bounding box center [591, 178] width 6 height 5
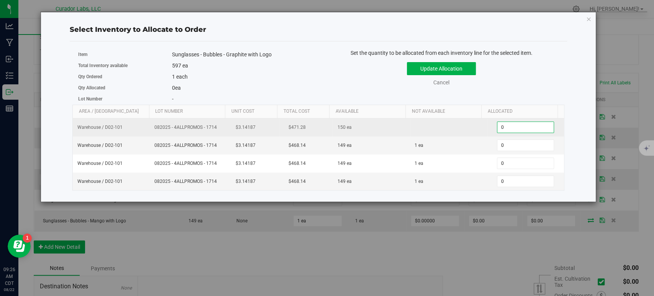
click at [497, 126] on span "0 0" at bounding box center [525, 127] width 57 height 11
type input "01"
click at [498, 126] on input "01" at bounding box center [526, 127] width 56 height 11
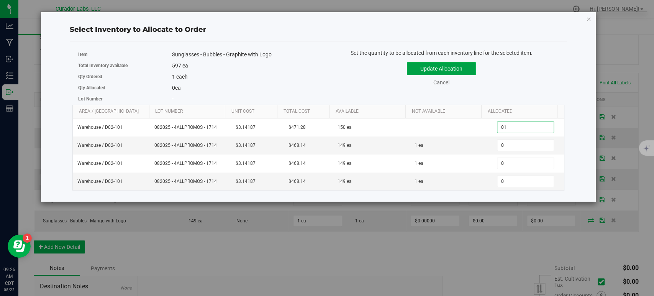
type input "1"
click at [435, 64] on button "Update Allocation" at bounding box center [441, 68] width 69 height 13
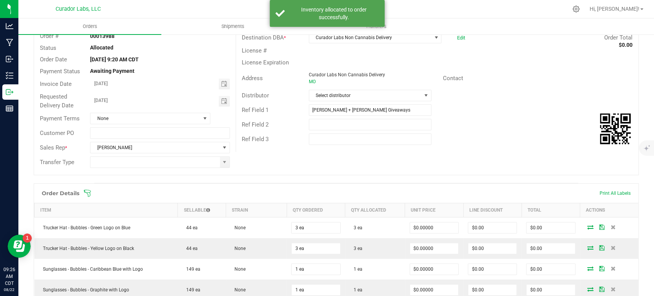
scroll to position [0, 0]
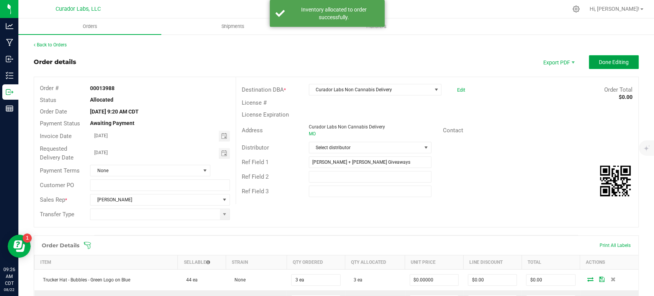
click at [598, 68] on button "Done Editing" at bounding box center [614, 62] width 50 height 14
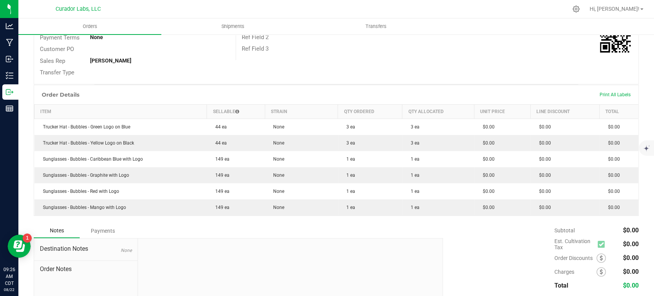
scroll to position [128, 0]
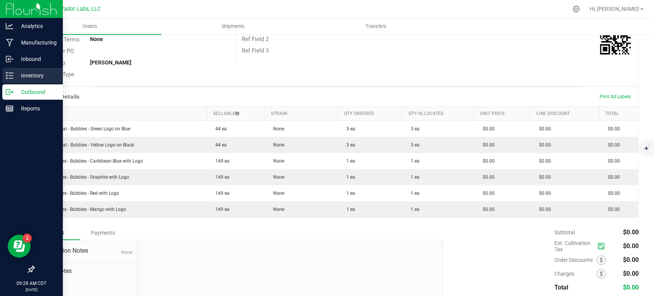
click at [10, 76] on line at bounding box center [11, 76] width 4 height 0
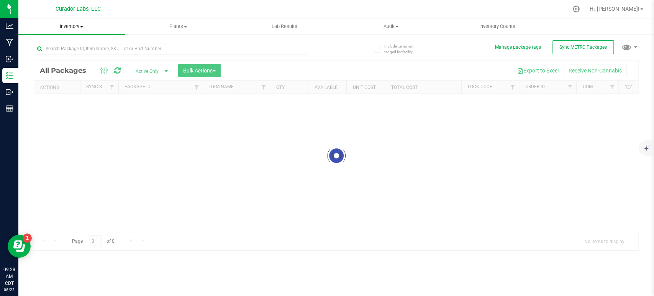
click at [76, 24] on span "Inventory" at bounding box center [71, 26] width 107 height 7
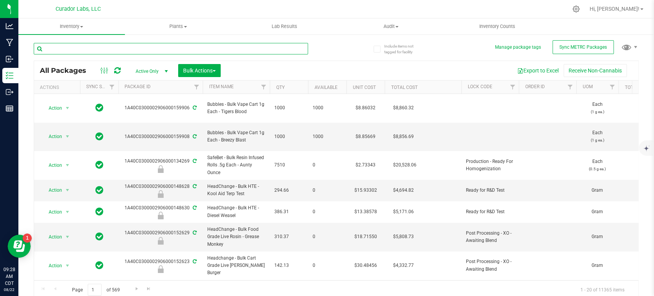
click at [67, 47] on input "text" at bounding box center [171, 48] width 274 height 11
type input "mango"
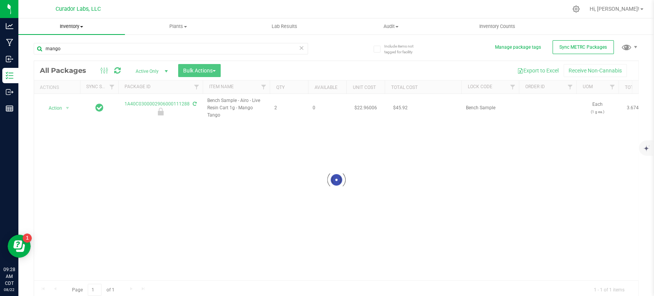
click at [66, 24] on span "Inventory" at bounding box center [71, 26] width 107 height 7
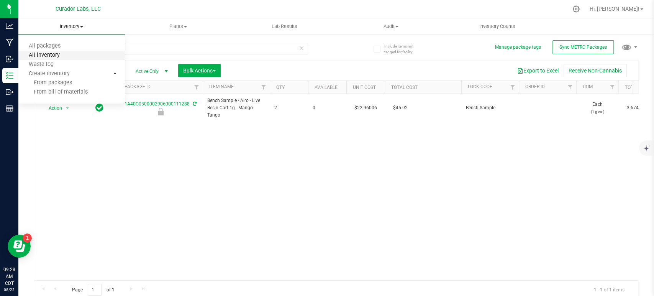
click at [55, 58] on span "All inventory" at bounding box center [44, 55] width 52 height 7
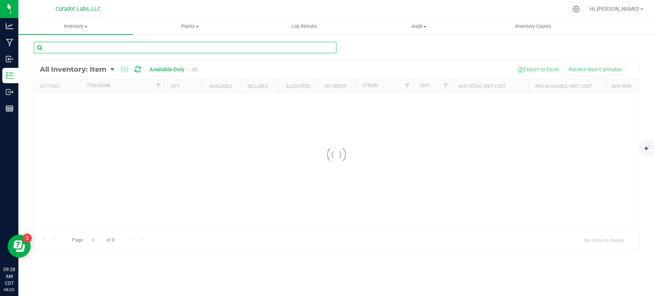
click at [64, 47] on input "text" at bounding box center [185, 47] width 303 height 11
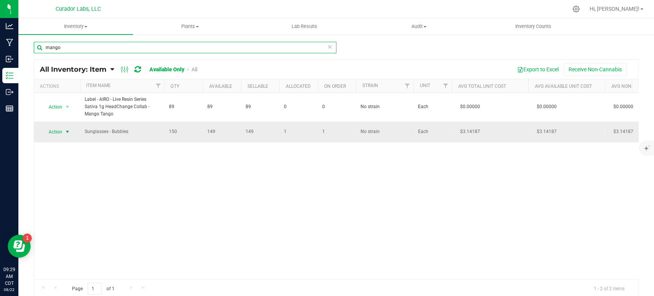
type input "mango"
click at [60, 131] on span "Action" at bounding box center [52, 131] width 21 height 11
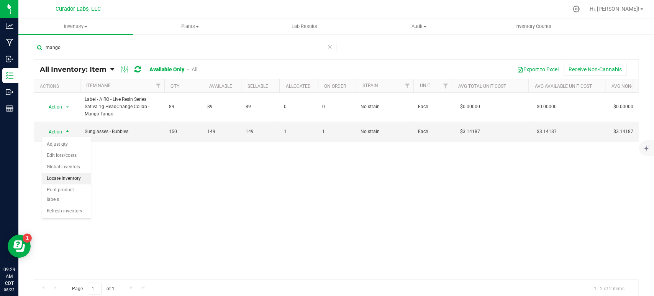
click at [72, 175] on li "Locate inventory" at bounding box center [66, 178] width 49 height 11
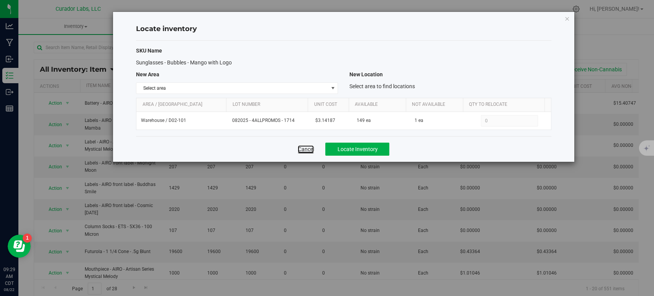
click at [308, 147] on link "Cancel" at bounding box center [306, 149] width 16 height 8
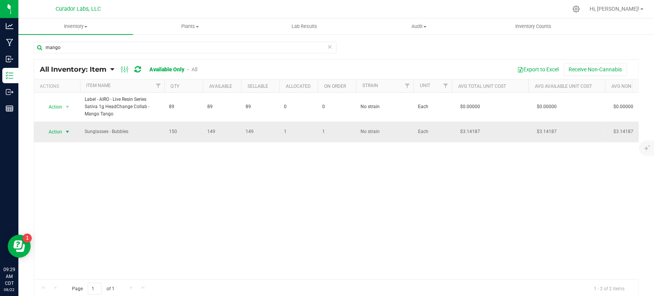
click at [61, 131] on span "Action" at bounding box center [52, 131] width 21 height 11
click at [580, 10] on icon at bounding box center [576, 8] width 7 height 7
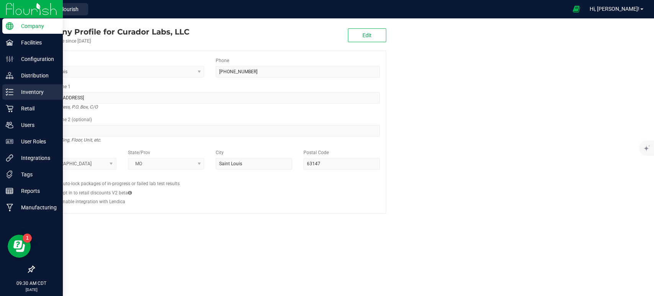
click at [33, 94] on p "Inventory" at bounding box center [36, 91] width 46 height 9
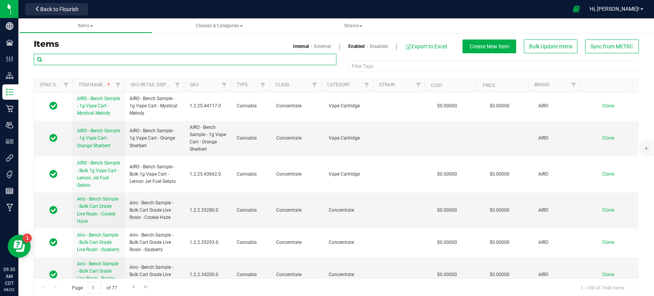
click at [119, 60] on input "text" at bounding box center [185, 59] width 303 height 11
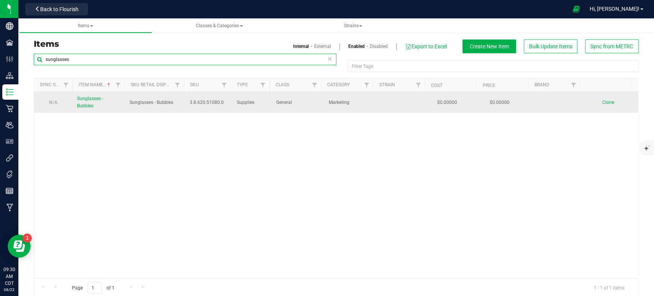
type input "sunglasses"
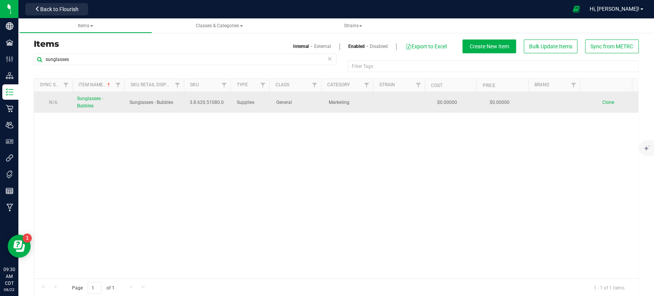
click at [86, 108] on span "Sunglasses - Bubbles" at bounding box center [90, 102] width 26 height 13
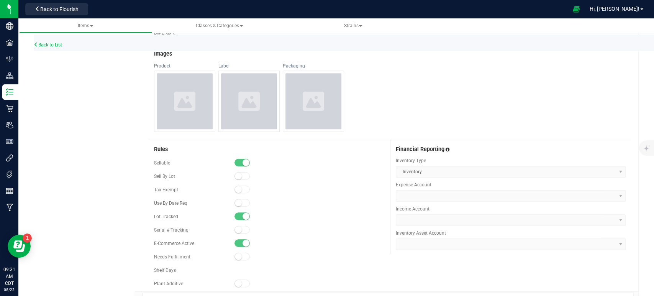
scroll to position [374, 0]
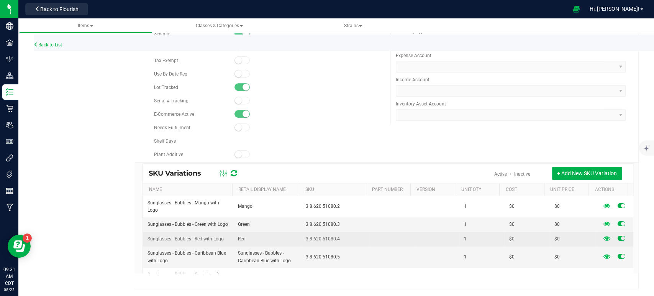
click at [245, 244] on td "Red" at bounding box center [267, 239] width 68 height 15
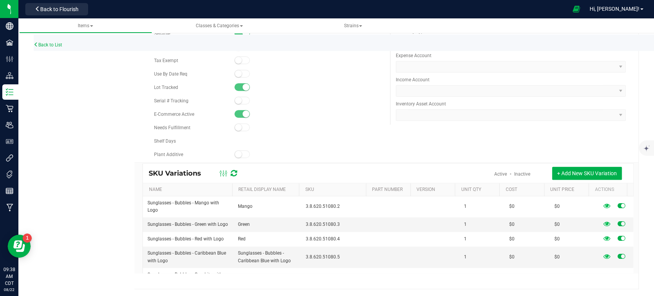
click at [602, 140] on div "Rules Sellable Sell By Lot" at bounding box center [389, 86] width 483 height 152
